Goal: Navigation & Orientation: Find specific page/section

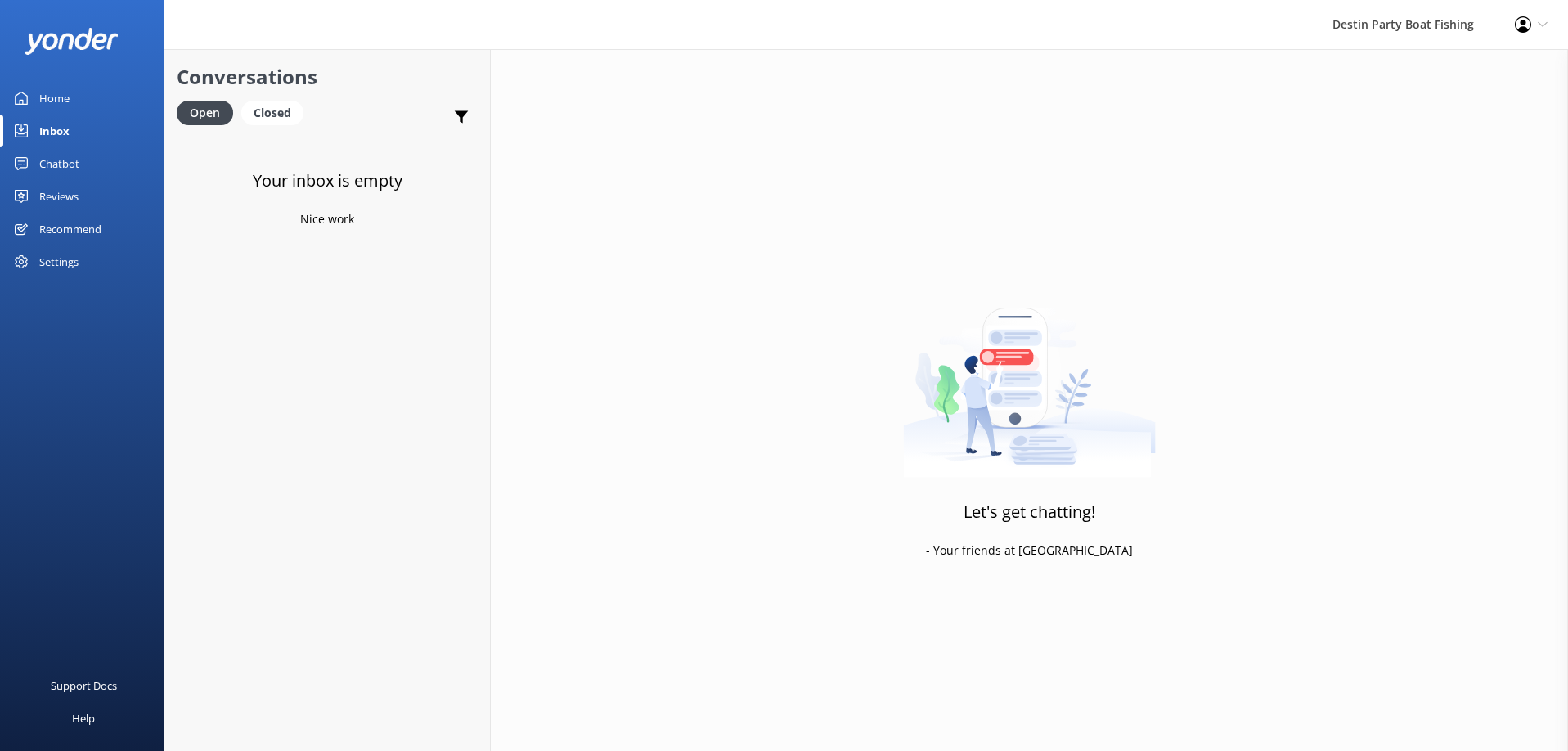
click at [57, 129] on div "Inbox" at bounding box center [55, 130] width 30 height 33
click at [61, 198] on div "Reviews" at bounding box center [59, 196] width 40 height 33
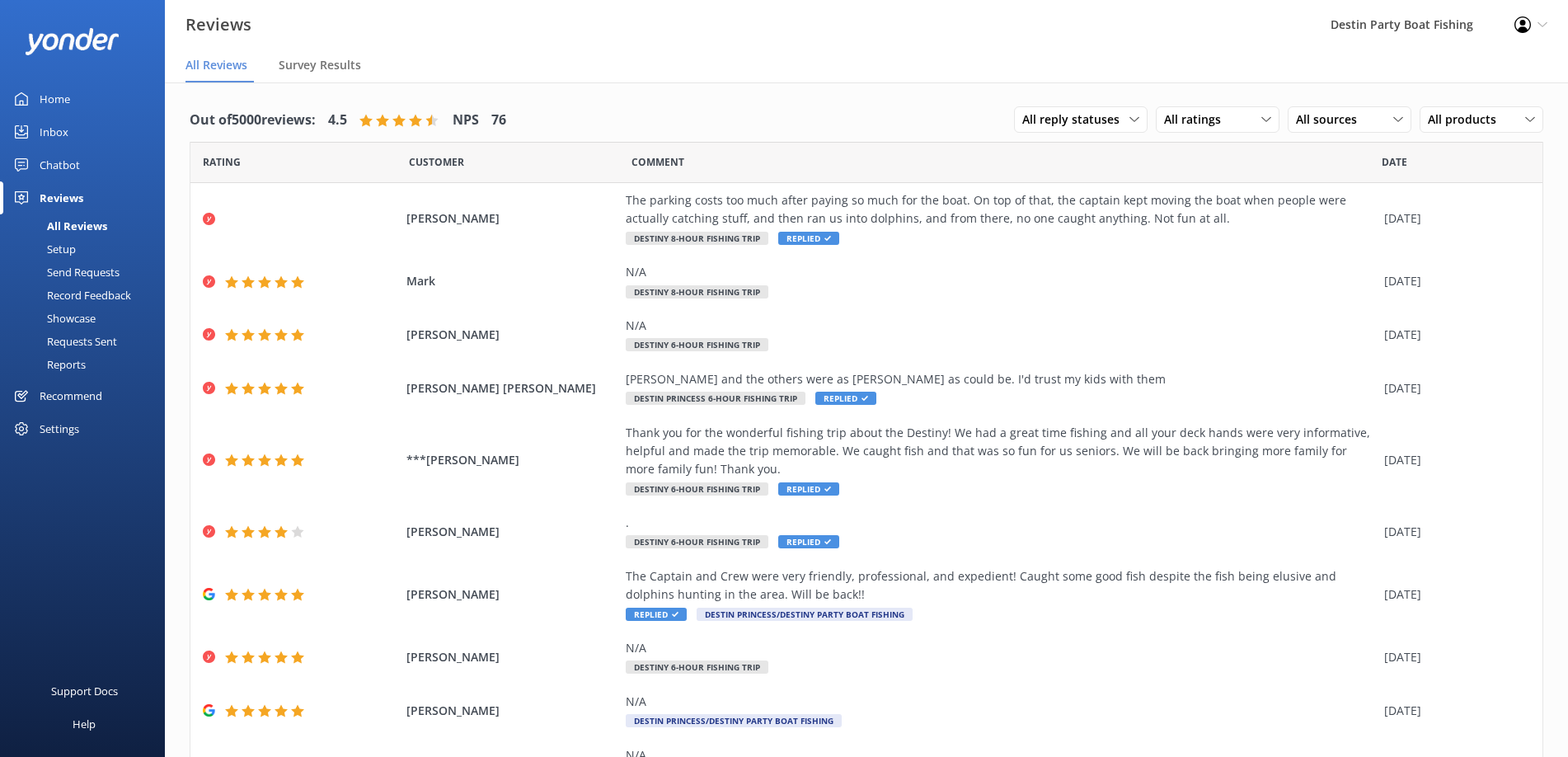
click at [59, 124] on div "Inbox" at bounding box center [54, 131] width 29 height 33
